Goal: Task Accomplishment & Management: Manage account settings

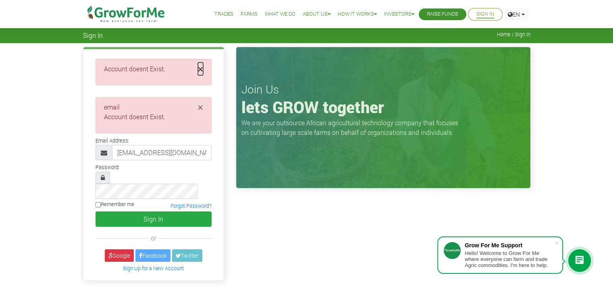
click at [200, 65] on span "×" at bounding box center [200, 68] width 5 height 13
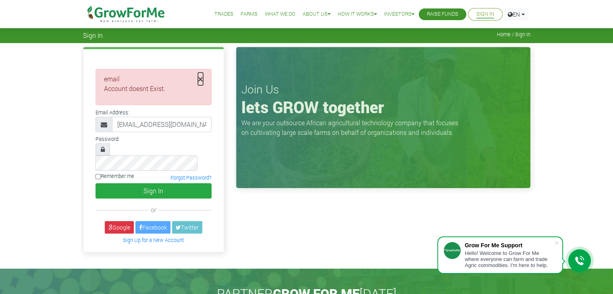
click at [202, 79] on span "×" at bounding box center [200, 79] width 5 height 13
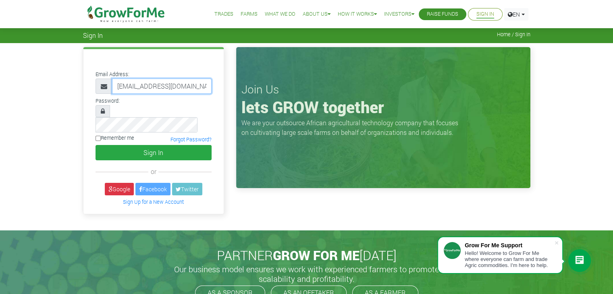
click at [198, 91] on input "akromahmary@gmail.com" at bounding box center [162, 86] width 100 height 15
type input "233556146625@growforme.com"
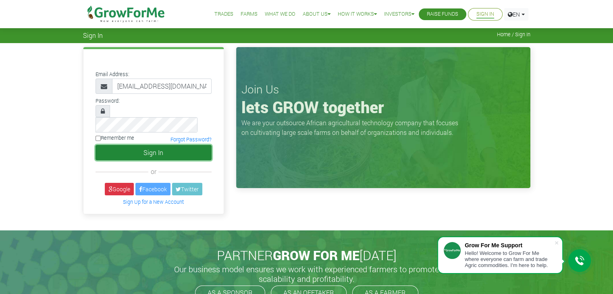
click at [162, 145] on button "Sign In" at bounding box center [154, 152] width 116 height 15
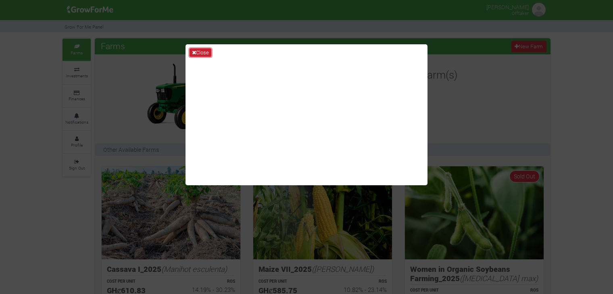
click at [204, 49] on button "Close" at bounding box center [200, 52] width 22 height 9
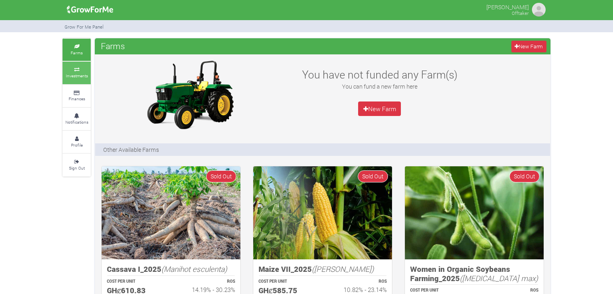
click at [81, 76] on small "Investments" at bounding box center [77, 76] width 22 height 6
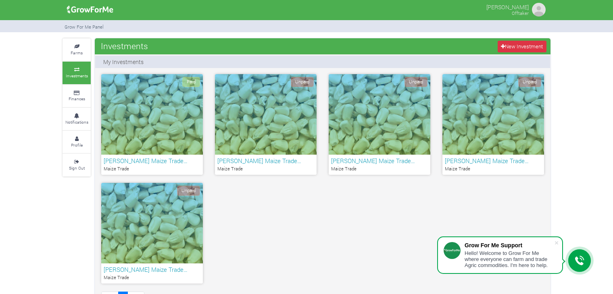
click at [152, 163] on h6 "MARY AKROMAH Maize Trade…" at bounding box center [152, 160] width 97 height 7
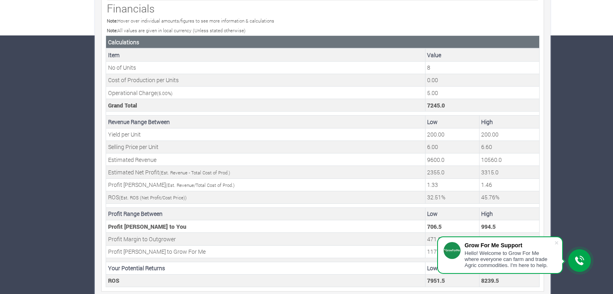
scroll to position [263, 0]
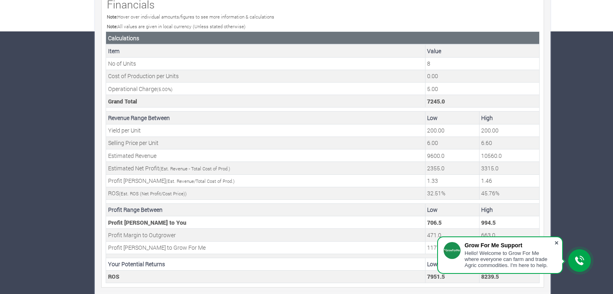
click at [557, 245] on span at bounding box center [556, 243] width 8 height 8
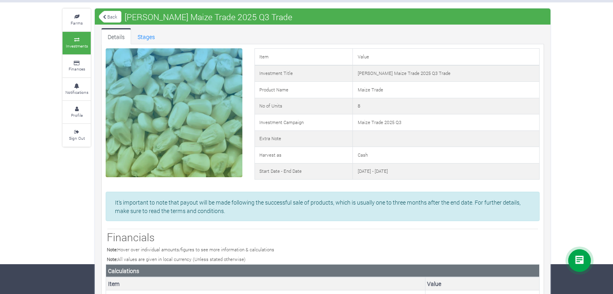
scroll to position [0, 0]
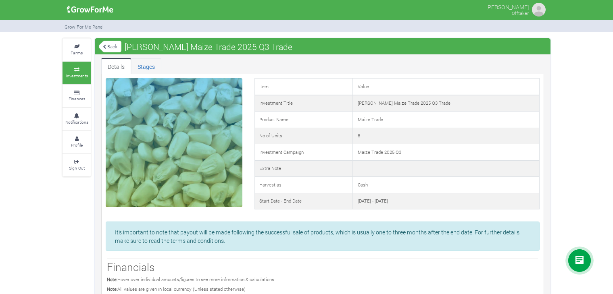
click at [140, 70] on link "Stages" at bounding box center [146, 66] width 30 height 16
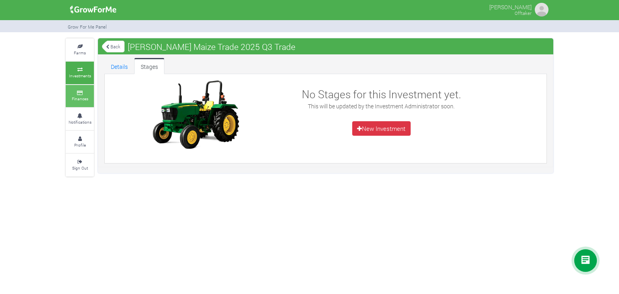
click at [87, 97] on small "Finances" at bounding box center [80, 99] width 17 height 6
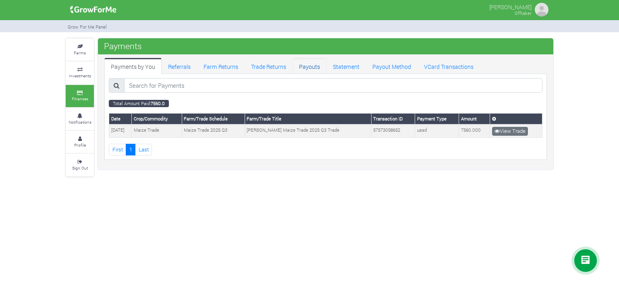
click at [303, 65] on link "Payouts" at bounding box center [310, 66] width 34 height 16
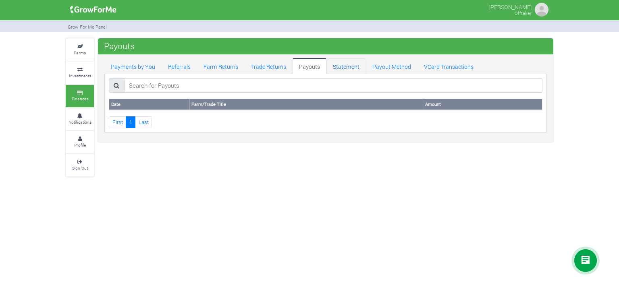
click at [341, 67] on link "Statement" at bounding box center [346, 66] width 40 height 16
click at [220, 68] on link "Farm Returns" at bounding box center [221, 66] width 48 height 16
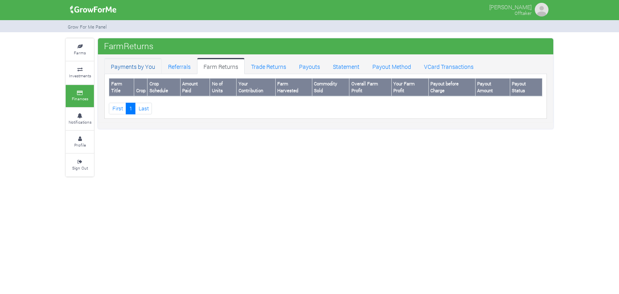
click at [131, 65] on link "Payments by You" at bounding box center [132, 66] width 57 height 16
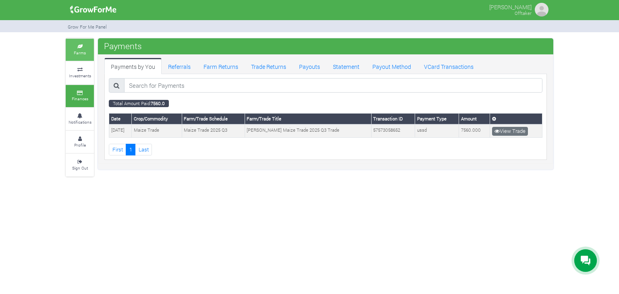
click at [79, 41] on link "Farms" at bounding box center [80, 50] width 28 height 22
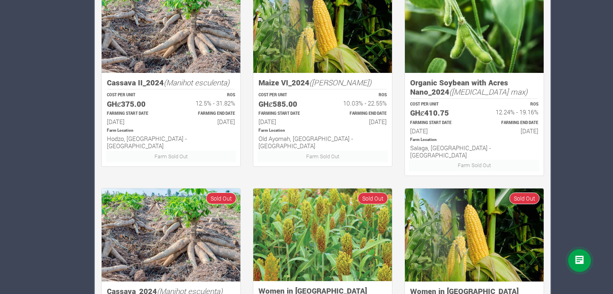
scroll to position [416, 0]
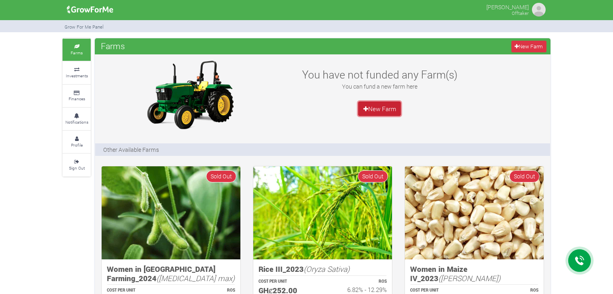
click at [381, 112] on link "New Farm" at bounding box center [379, 109] width 43 height 15
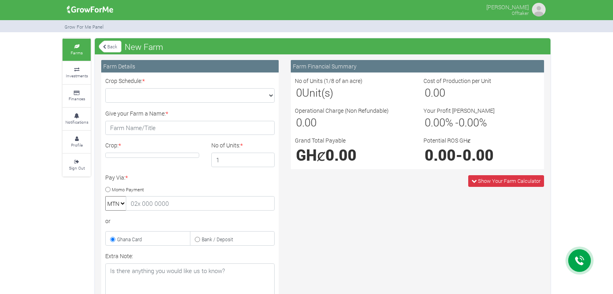
click at [535, 8] on img at bounding box center [538, 10] width 16 height 16
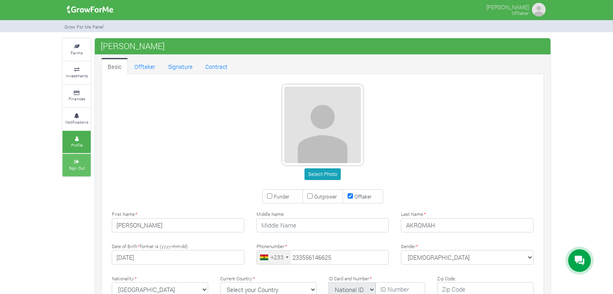
click at [81, 168] on small "Sign Out" at bounding box center [77, 168] width 16 height 6
type input "55 614 6625"
